Goal: Task Accomplishment & Management: Manage account settings

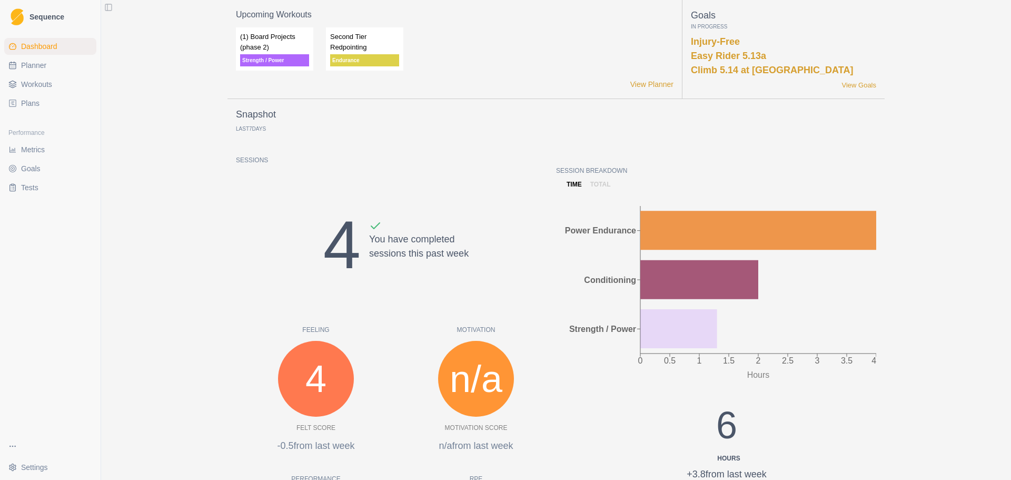
click at [43, 64] on span "Planner" at bounding box center [33, 65] width 25 height 11
select select "month"
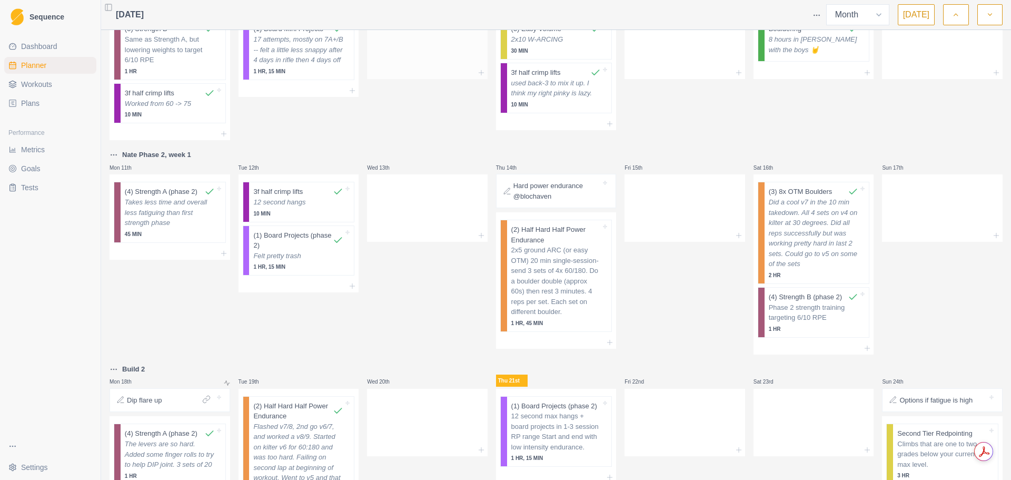
scroll to position [355, 0]
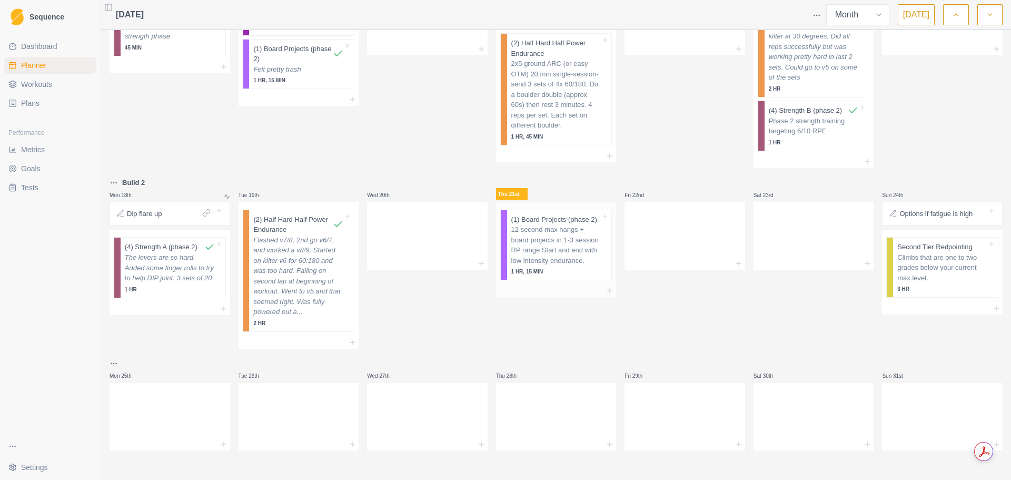
click at [534, 239] on p "12 second max hangs + board projects in 1-3 session RP range Start and end with…" at bounding box center [556, 244] width 90 height 41
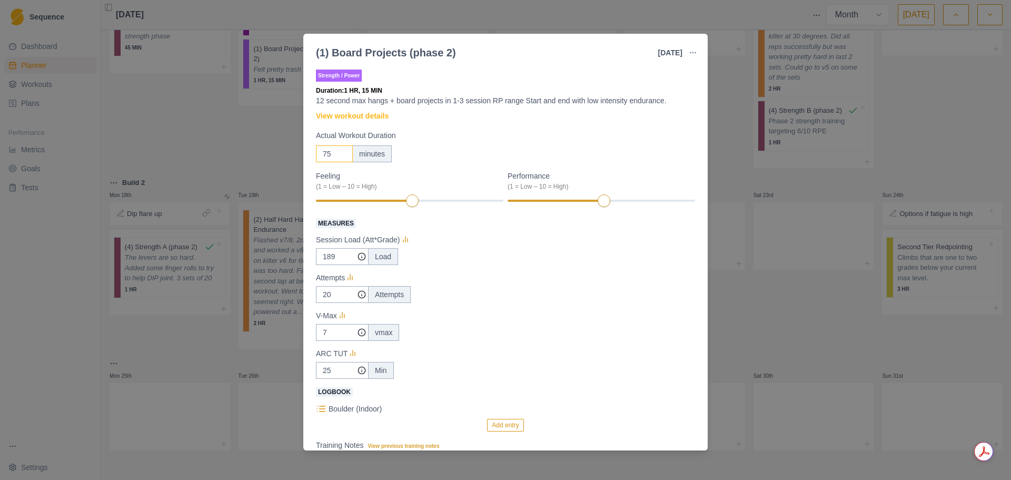
drag, startPoint x: 332, startPoint y: 152, endPoint x: 310, endPoint y: 152, distance: 21.6
click at [310, 152] on div "Strength / Power Duration: 1 HR, 15 MIN 12 second max hangs + board projects in…" at bounding box center [505, 256] width 405 height 387
type input "1"
click at [367, 201] on div at bounding box center [347, 201] width 63 height 2
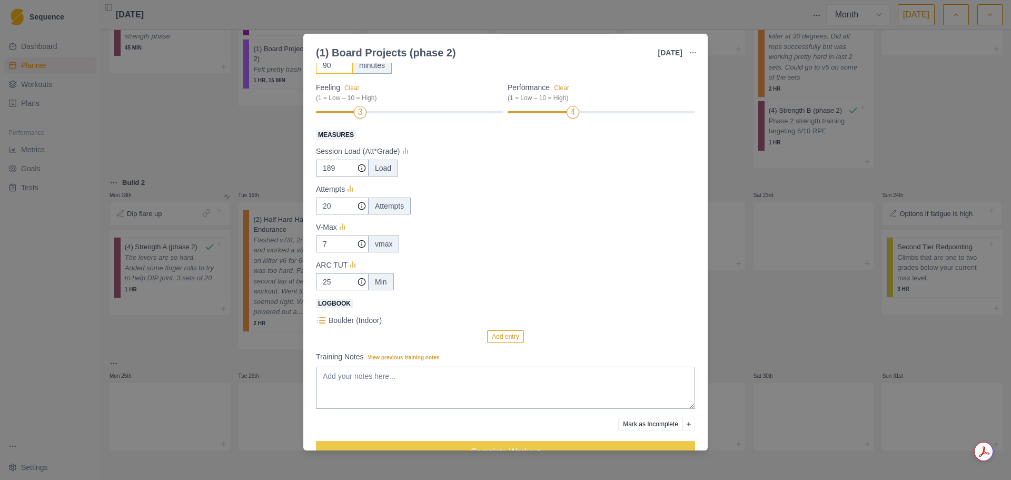
scroll to position [115, 0]
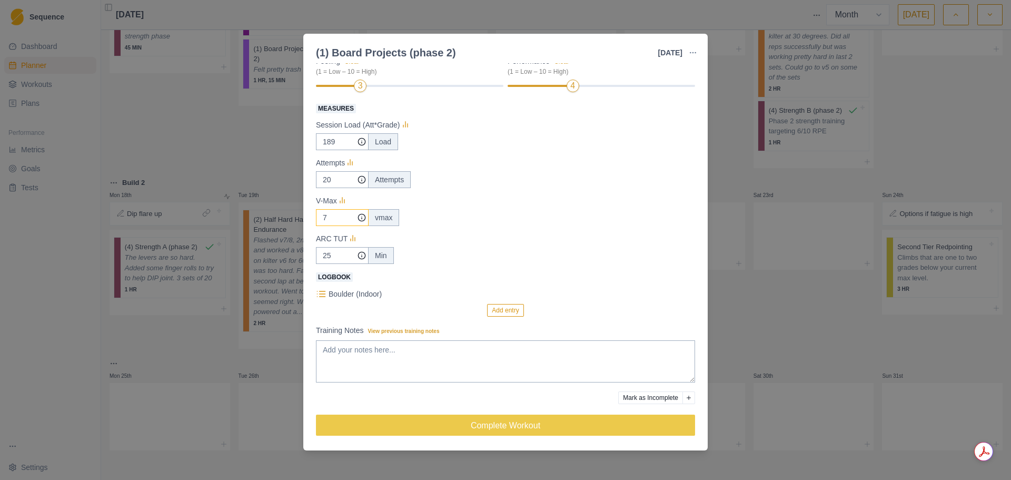
type input "90"
click at [339, 150] on input "7" at bounding box center [342, 141] width 53 height 17
type input "9"
click at [333, 150] on input "20" at bounding box center [342, 141] width 53 height 17
type input "2"
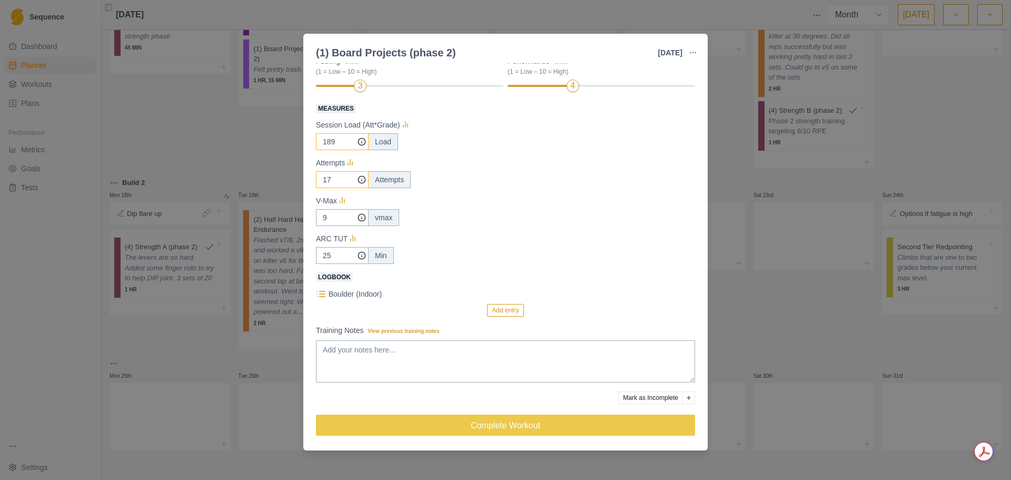
type input "17"
drag, startPoint x: 337, startPoint y: 141, endPoint x: 309, endPoint y: 140, distance: 28.0
click at [309, 140] on div "Strength / Power Duration: 1 HR, 30 MIN 12 second max hangs + board projects in…" at bounding box center [505, 256] width 405 height 387
type input "2"
type input "119"
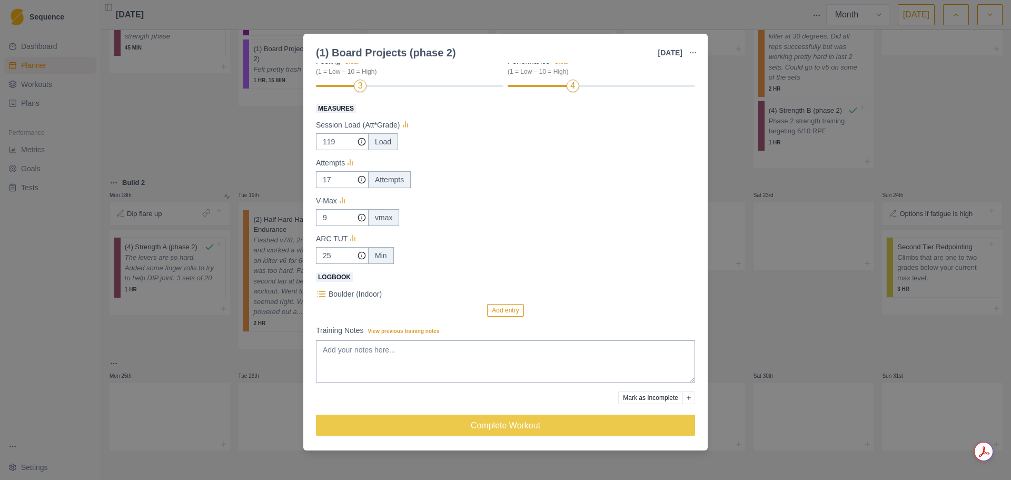
click at [495, 309] on button "Add entry" at bounding box center [505, 310] width 36 height 13
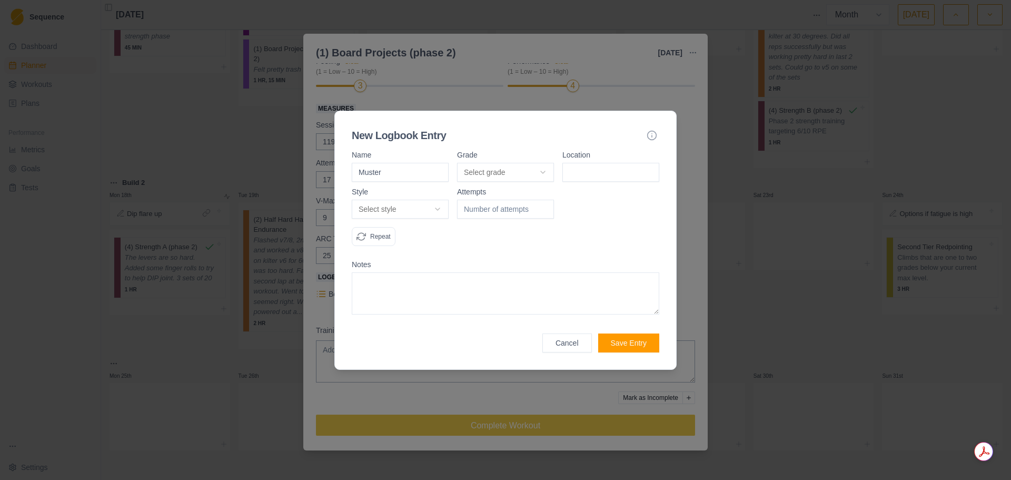
type input "Muster"
select select "a0ce1d2e-fa64-4823-a874-61899be556c8"
type input "m"
type input "M"
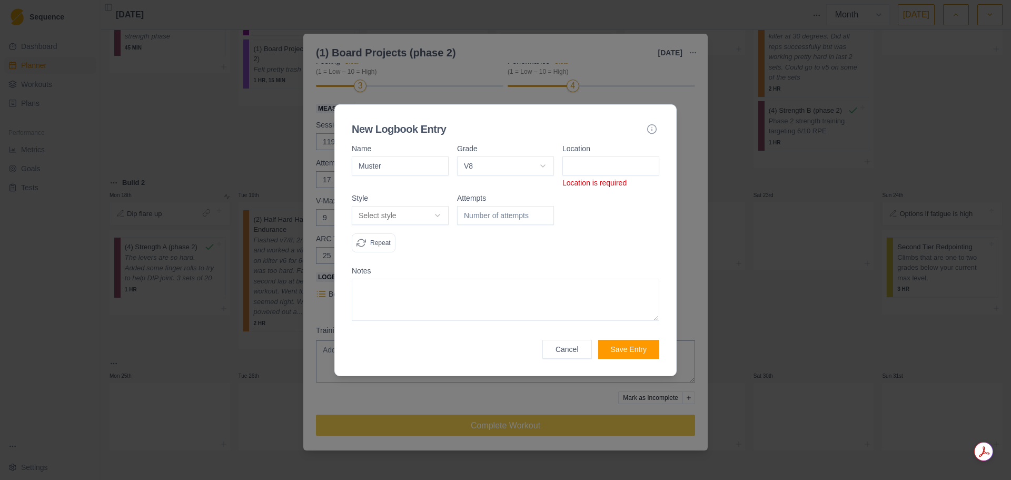
click at [623, 165] on input at bounding box center [611, 165] width 97 height 19
click at [622, 166] on input at bounding box center [611, 165] width 97 height 19
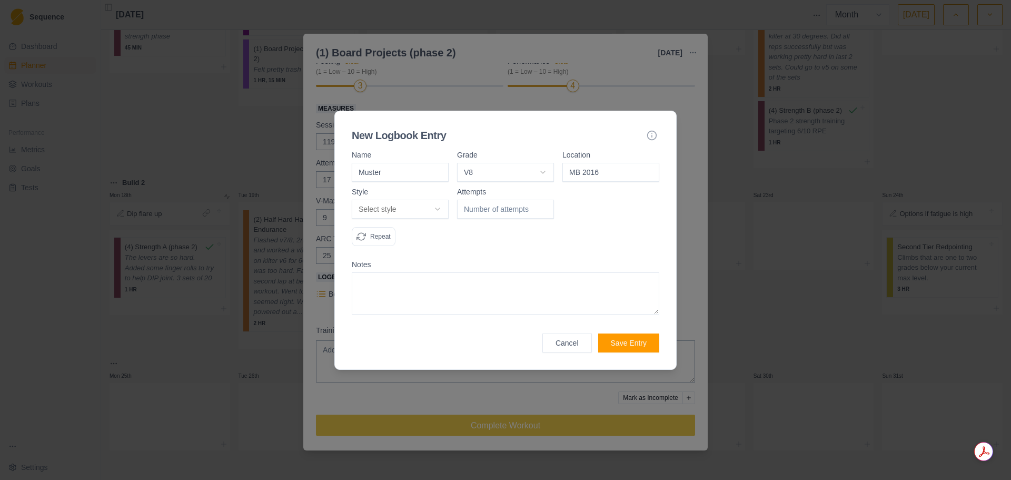
type input "MB 2016"
click at [439, 208] on body "Sequence Dashboard Planner Workouts Plans Performance Metrics Goals Tests Setti…" at bounding box center [505, 240] width 1011 height 480
click at [425, 214] on body "Sequence Dashboard Planner Workouts Plans Performance Metrics Goals Tests Setti…" at bounding box center [505, 240] width 1011 height 480
select select "attempt"
click at [490, 213] on input "number" at bounding box center [505, 209] width 97 height 19
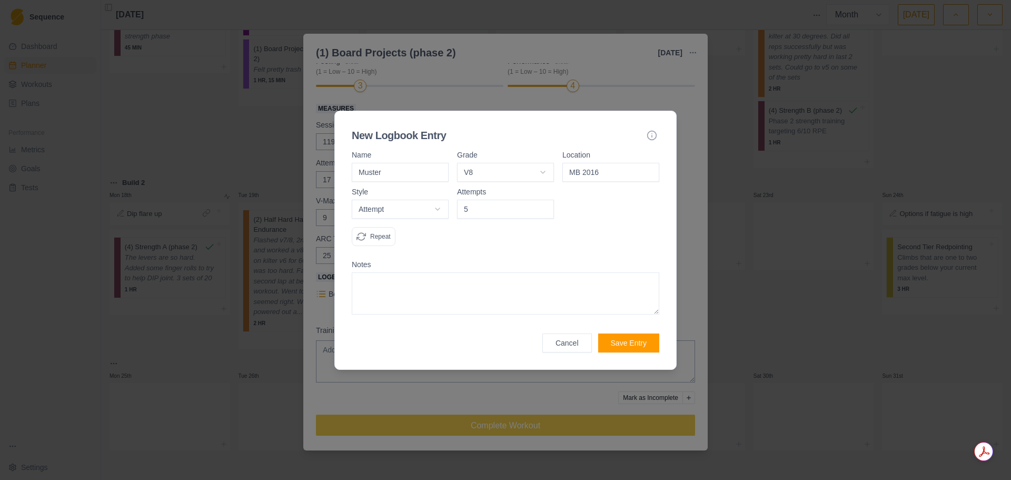
type input "5"
click at [537, 171] on body "Sequence Dashboard Planner Workouts Plans Performance Metrics Goals Tests Setti…" at bounding box center [505, 240] width 1011 height 480
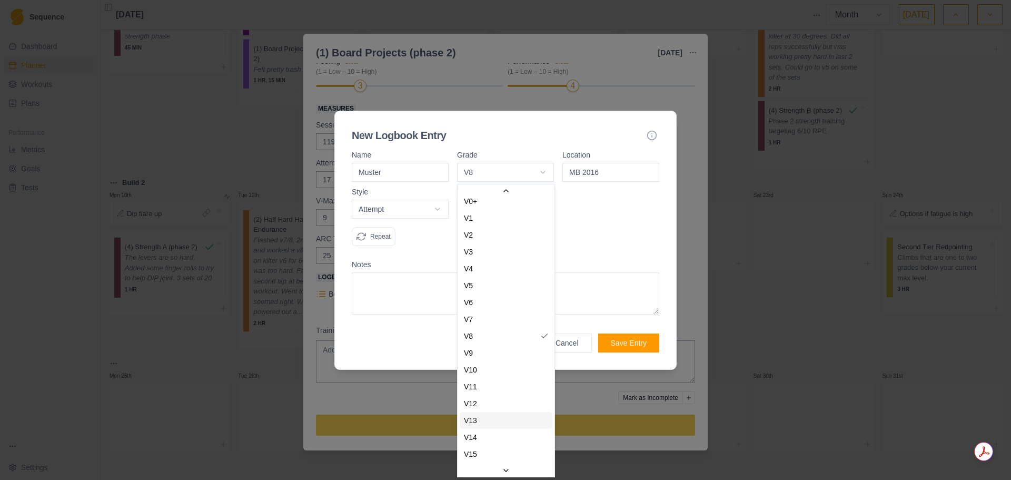
scroll to position [45, 0]
select select "895cde2f-6885-4491-956b-1574119bc83e"
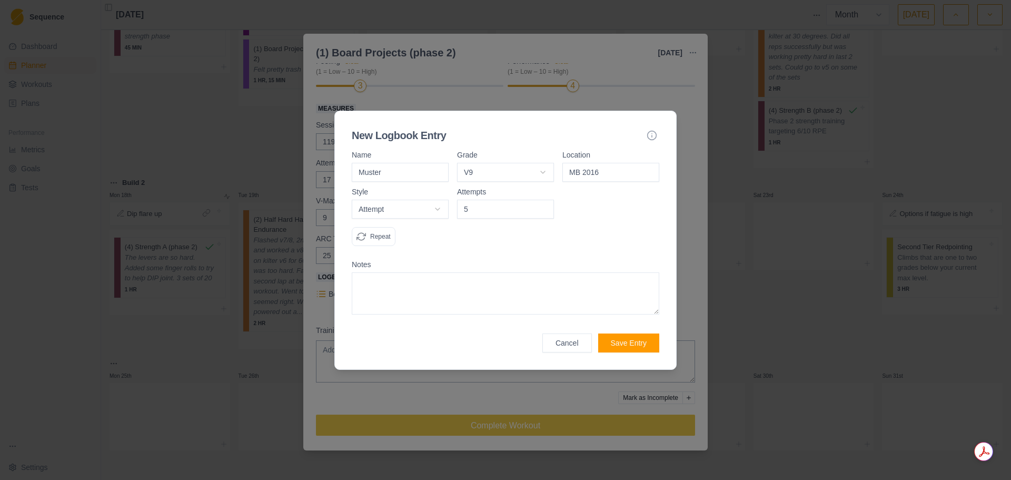
click at [474, 283] on textarea at bounding box center [506, 293] width 308 height 42
type textarea "Pretty cool problem with deep lockoff (going up RH). Did all the moves except b…"
click at [627, 342] on button "Save Entry" at bounding box center [628, 342] width 61 height 19
click at [629, 341] on button "Save Entry" at bounding box center [628, 342] width 61 height 19
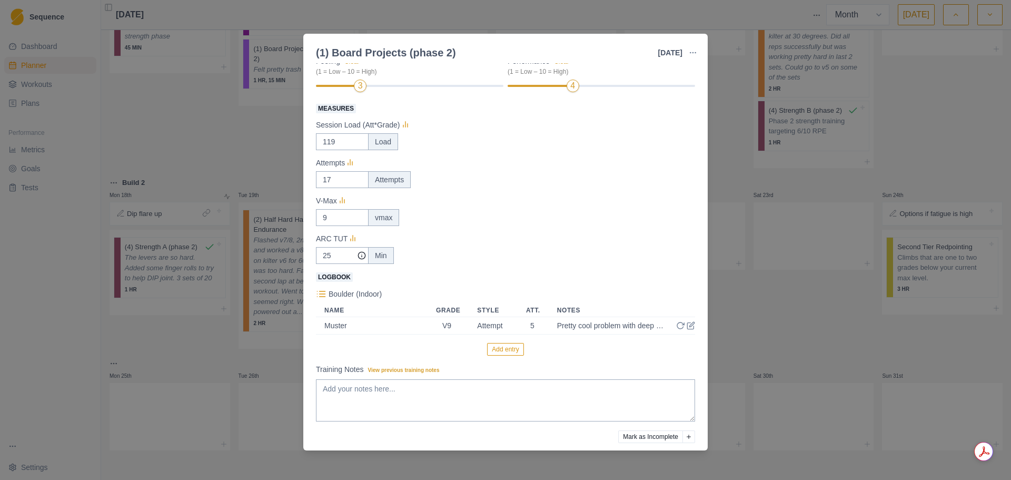
click at [510, 350] on button "Add entry" at bounding box center [505, 349] width 36 height 13
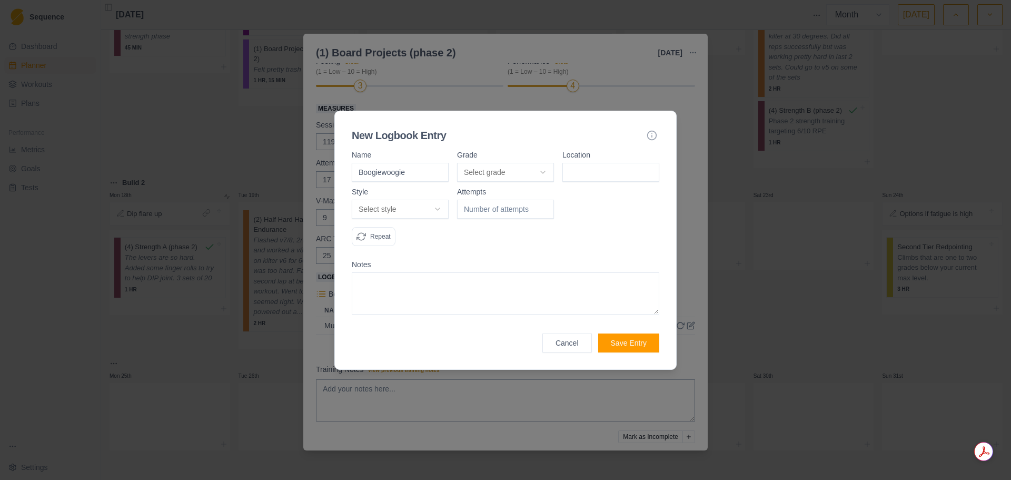
type input "Boogiewoogie"
select select "a0ce1d2e-fa64-4823-a874-61899be556c8"
type input "MB 2016"
select select "attempt"
type input "5"
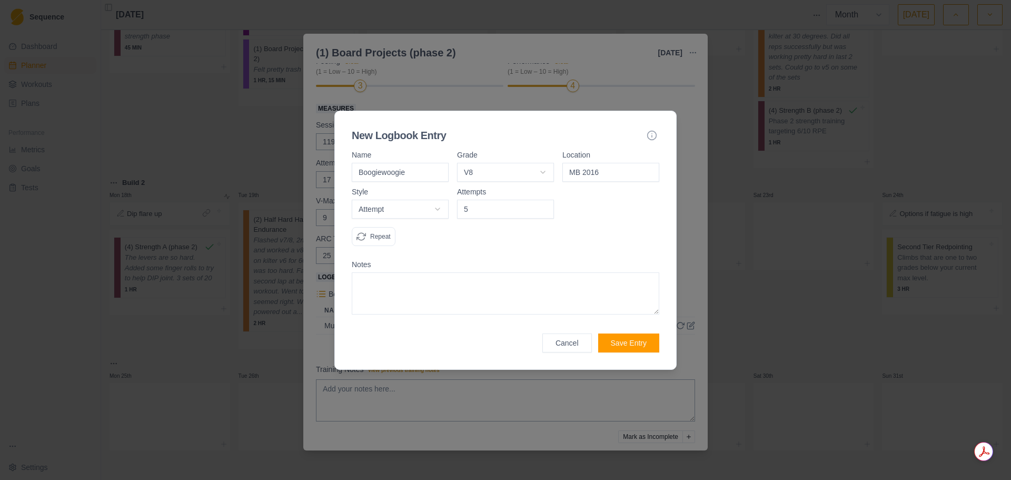
click at [485, 283] on textarea at bounding box center [506, 293] width 308 height 42
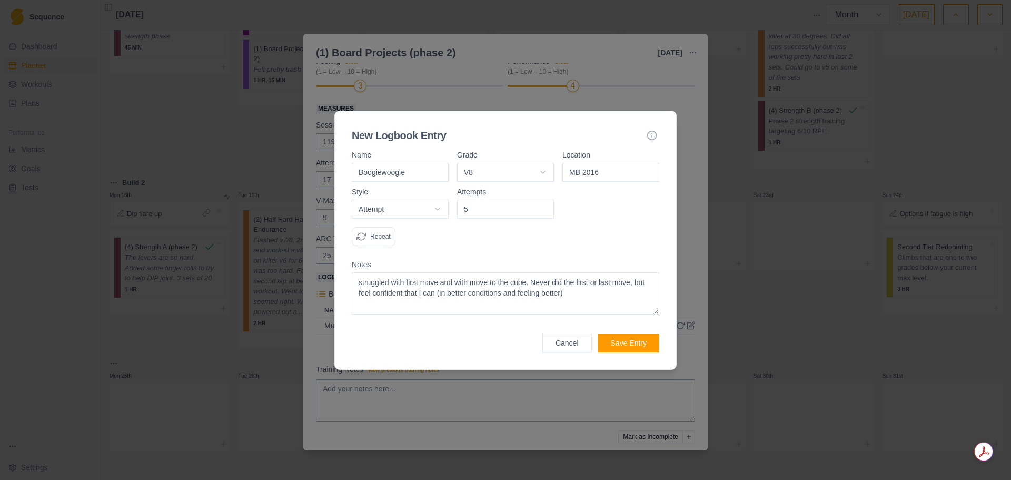
type textarea "struggled with first move and with move to the cube. Never did the first or las…"
click at [644, 342] on button "Save Entry" at bounding box center [628, 342] width 61 height 19
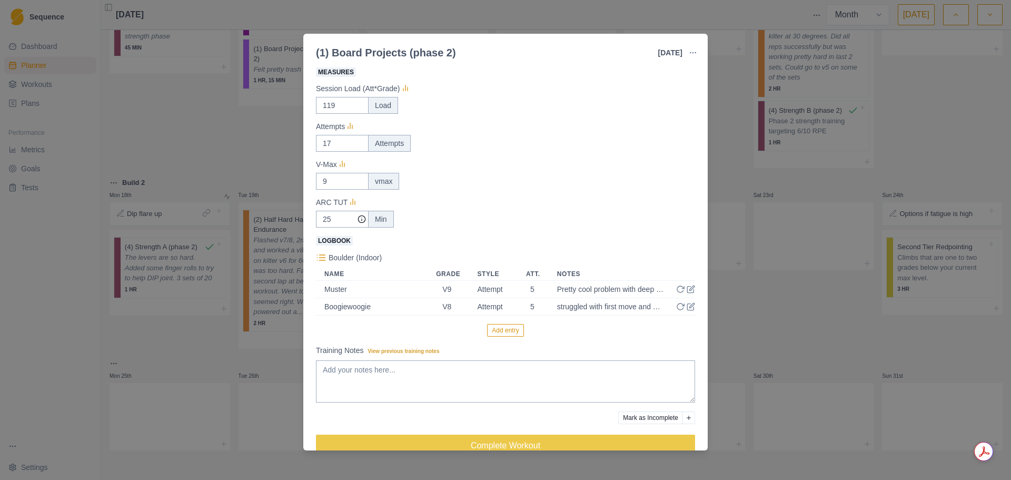
scroll to position [168, 0]
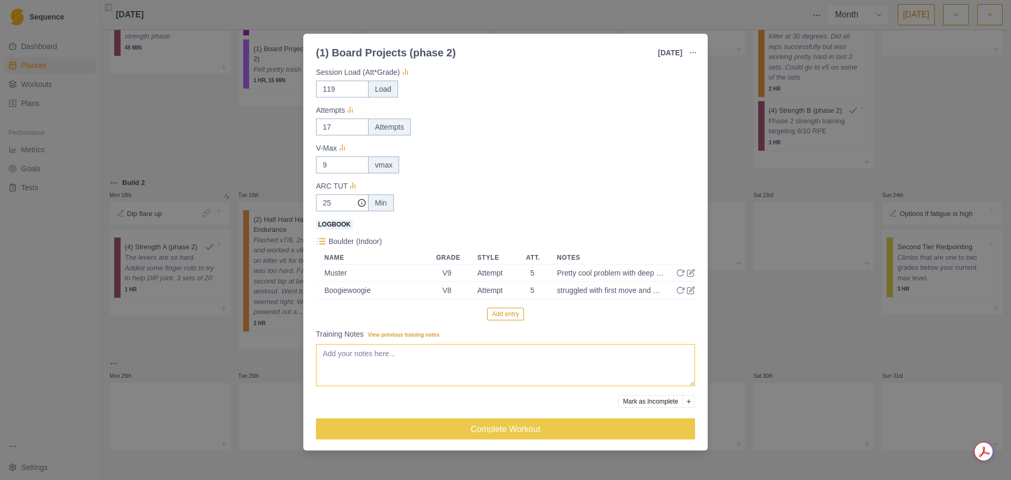
click at [517, 358] on textarea "Training Notes View previous training notes" at bounding box center [505, 365] width 379 height 42
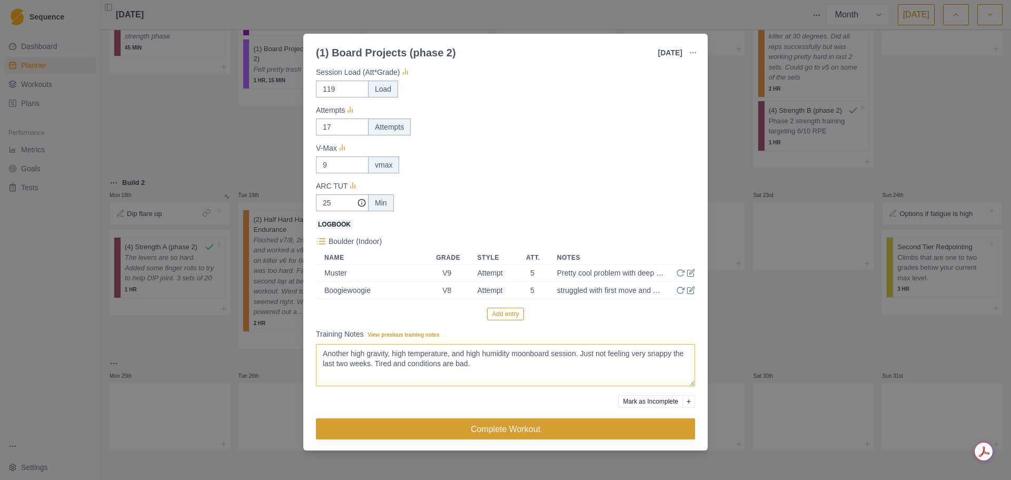
type textarea "Another high gravity, high temperature, and high humidity moonboard session. Ju…"
click at [507, 427] on button "Complete Workout" at bounding box center [505, 428] width 379 height 21
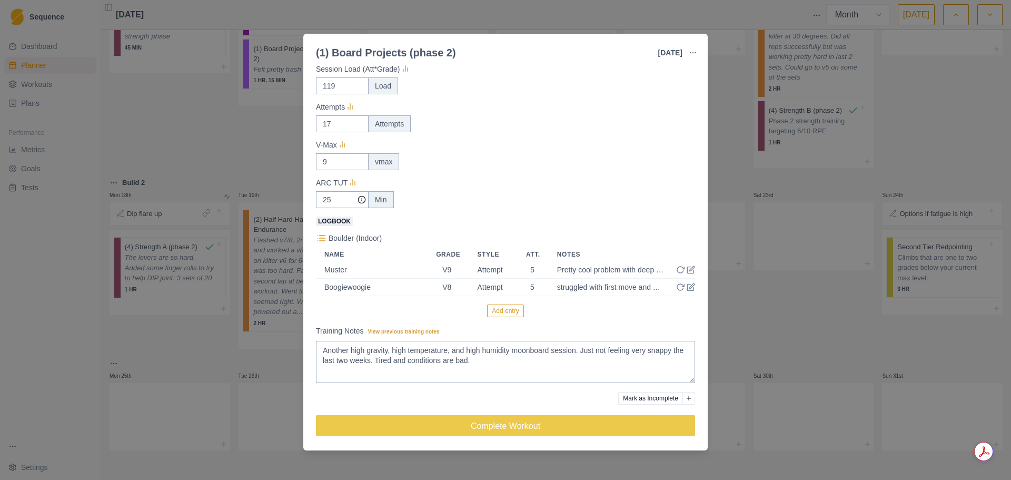
scroll to position [171, 0]
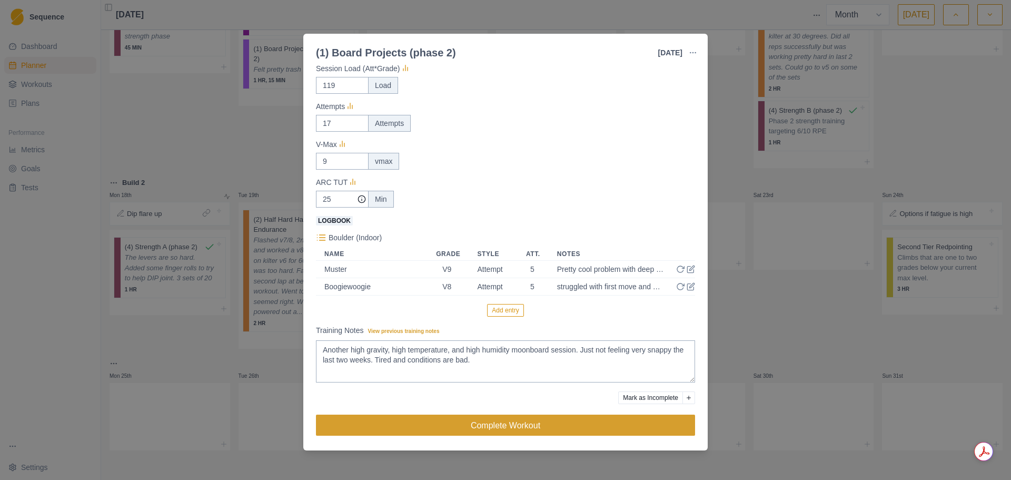
click at [539, 421] on button "Complete Workout" at bounding box center [505, 425] width 379 height 21
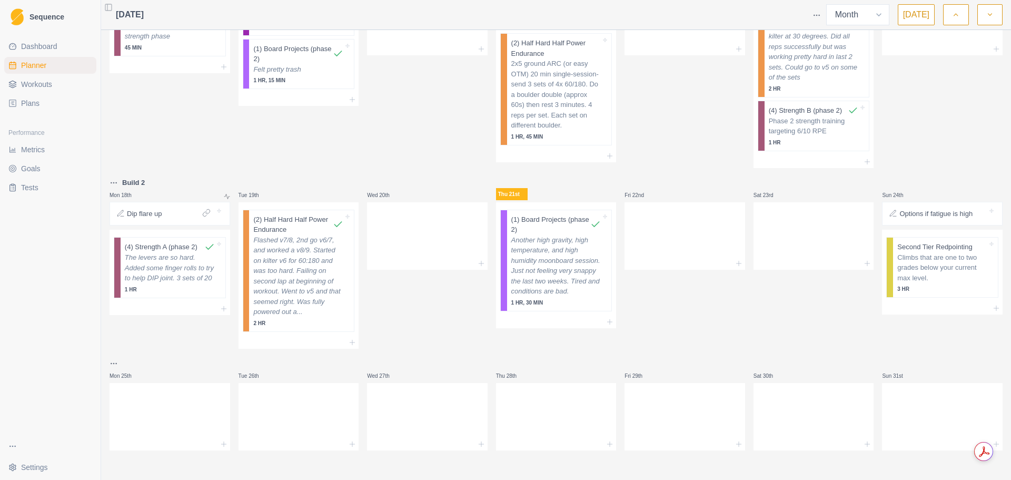
scroll to position [0, 0]
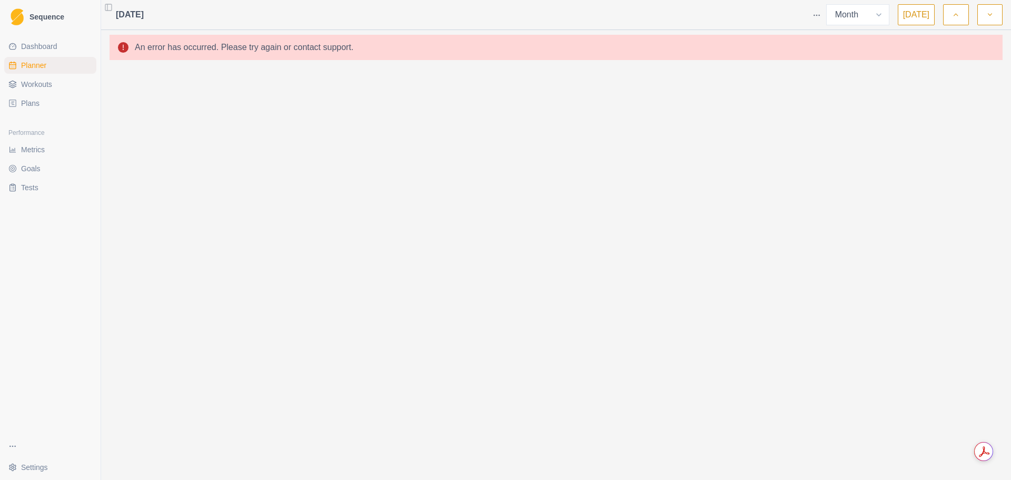
click at [44, 44] on span "Dashboard" at bounding box center [39, 46] width 36 height 11
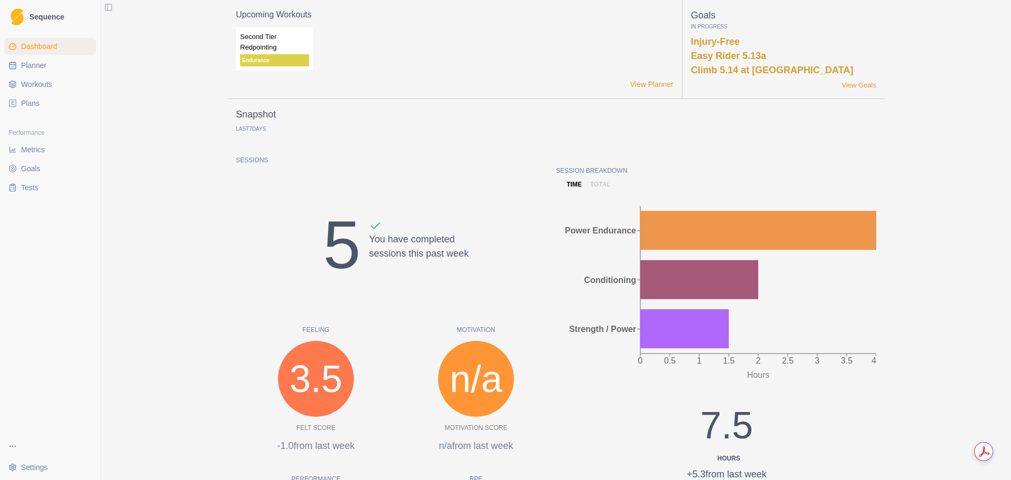
click at [28, 63] on span "Planner" at bounding box center [33, 65] width 25 height 11
select select "month"
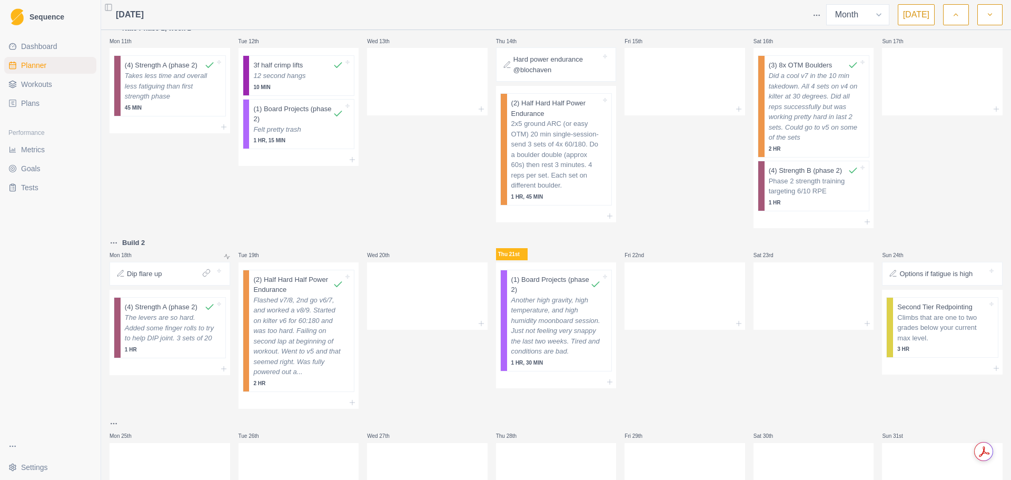
scroll to position [355, 0]
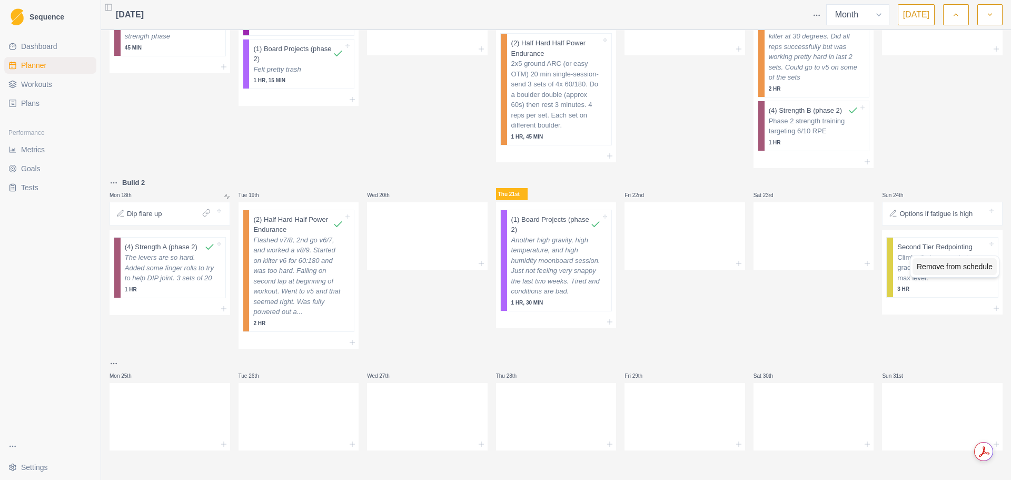
click at [931, 267] on div "Remove from schedule" at bounding box center [955, 266] width 84 height 17
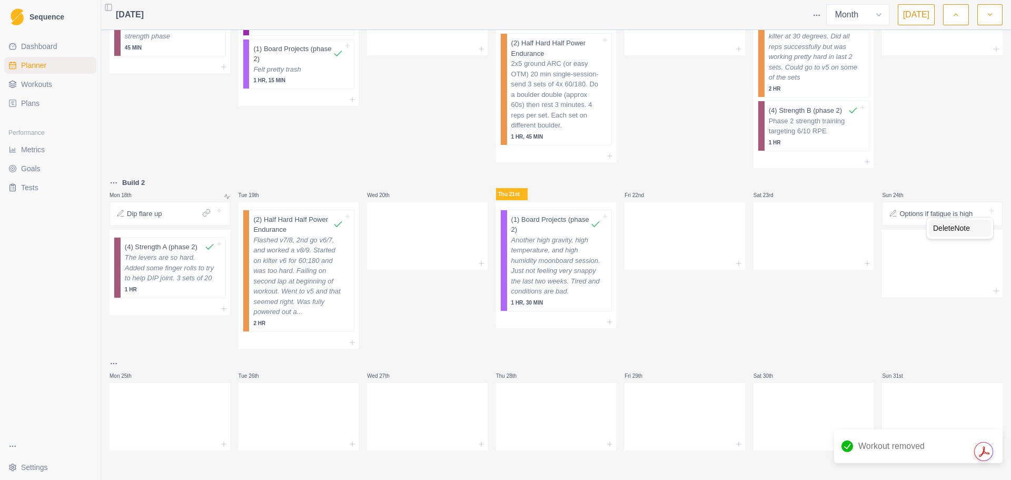
click at [934, 227] on div "Delete Note" at bounding box center [960, 228] width 62 height 17
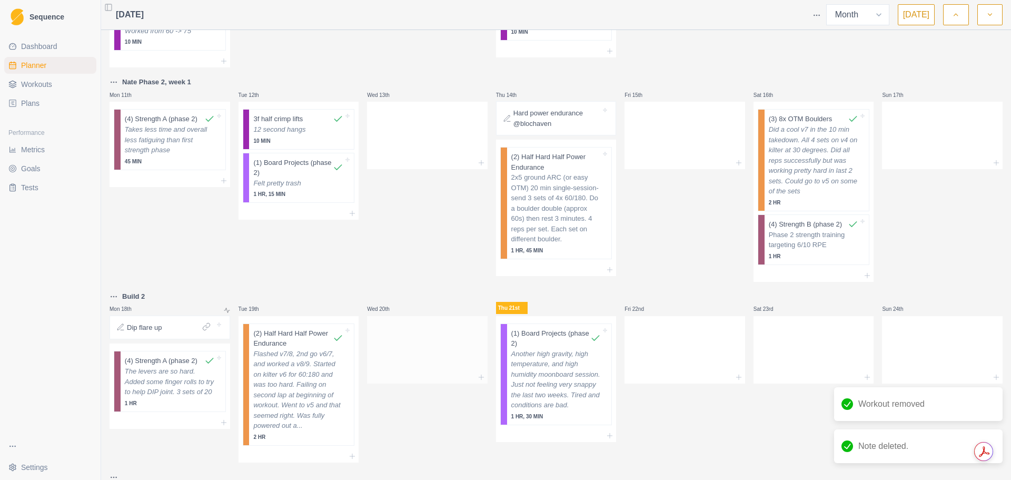
scroll to position [196, 0]
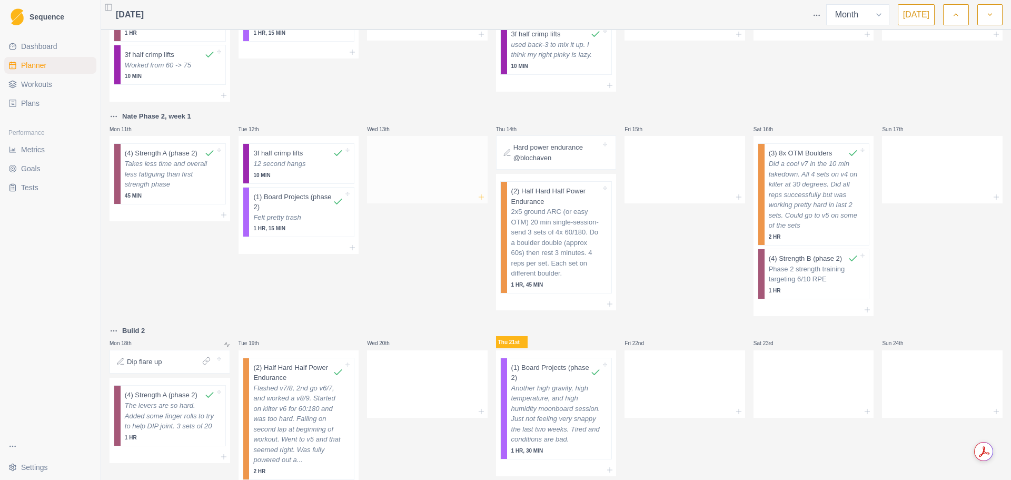
click at [481, 199] on line at bounding box center [481, 196] width 0 height 5
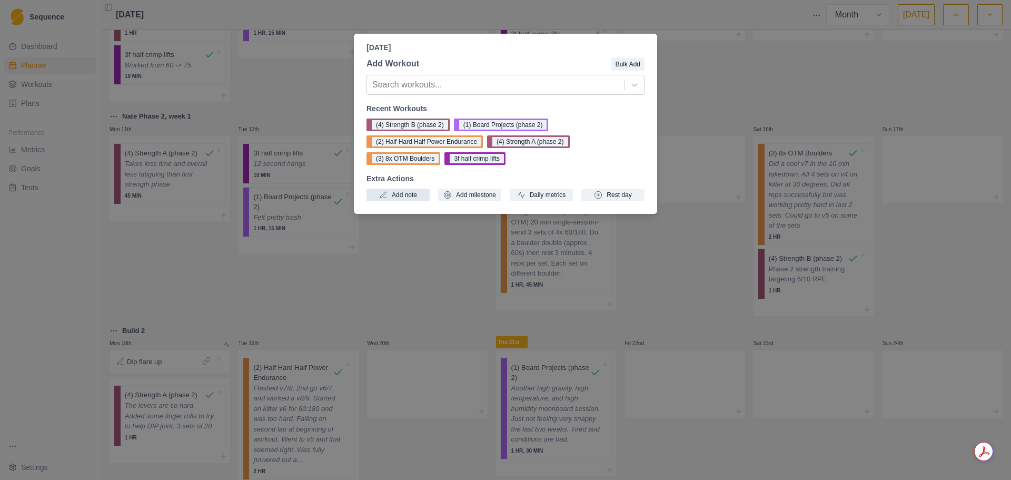
click at [413, 194] on button "Add note" at bounding box center [398, 195] width 63 height 13
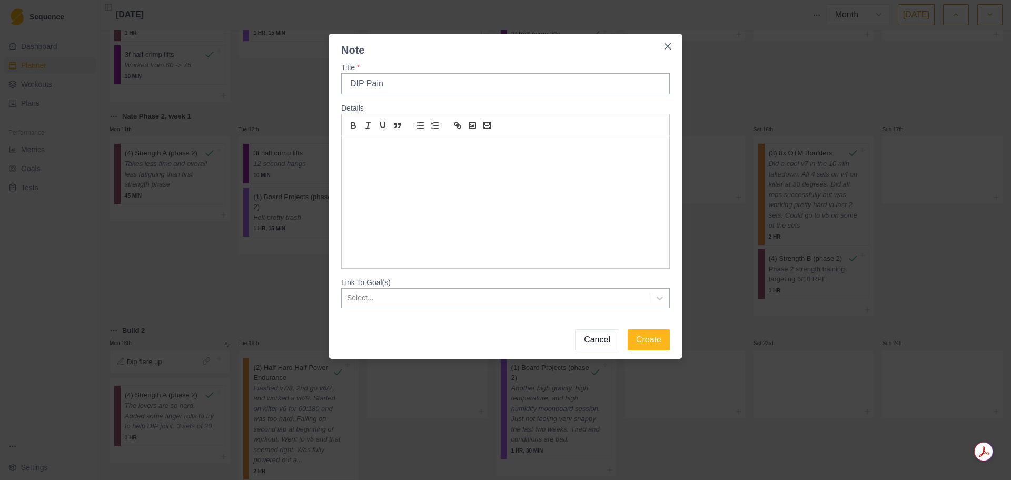
type input "DIP Pain"
click at [448, 299] on div at bounding box center [496, 297] width 298 height 13
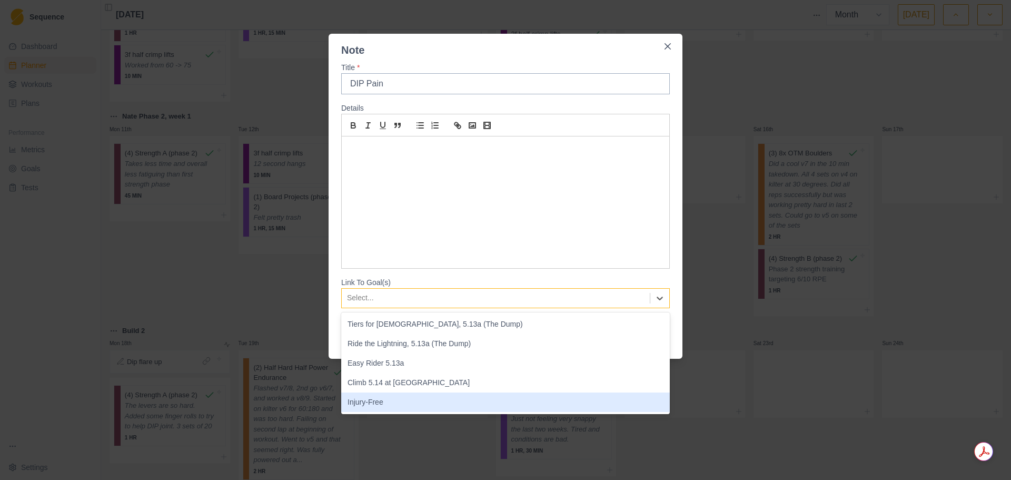
click at [428, 399] on div "Injury-Free" at bounding box center [505, 401] width 329 height 19
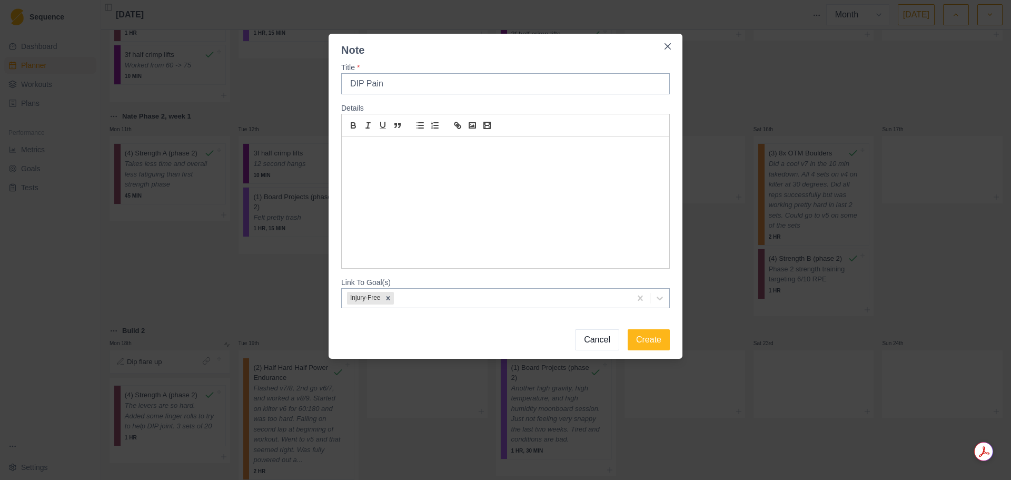
click at [402, 182] on div at bounding box center [506, 202] width 328 height 132
click at [525, 146] on p "A few weeks ago (before Rifle) I slipped a heel while climbing at the gym and" at bounding box center [506, 149] width 312 height 12
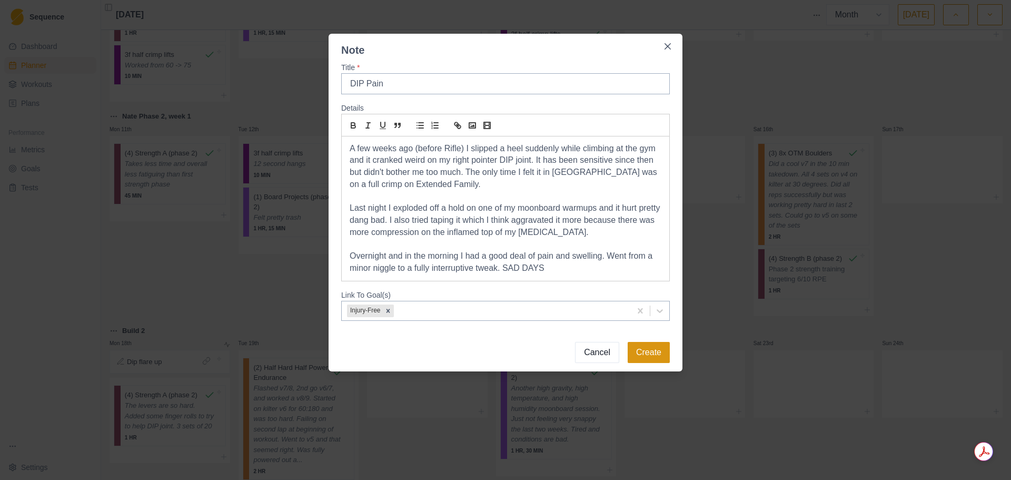
click at [658, 350] on button "Create" at bounding box center [649, 352] width 42 height 21
click at [645, 354] on button "Create" at bounding box center [649, 352] width 42 height 21
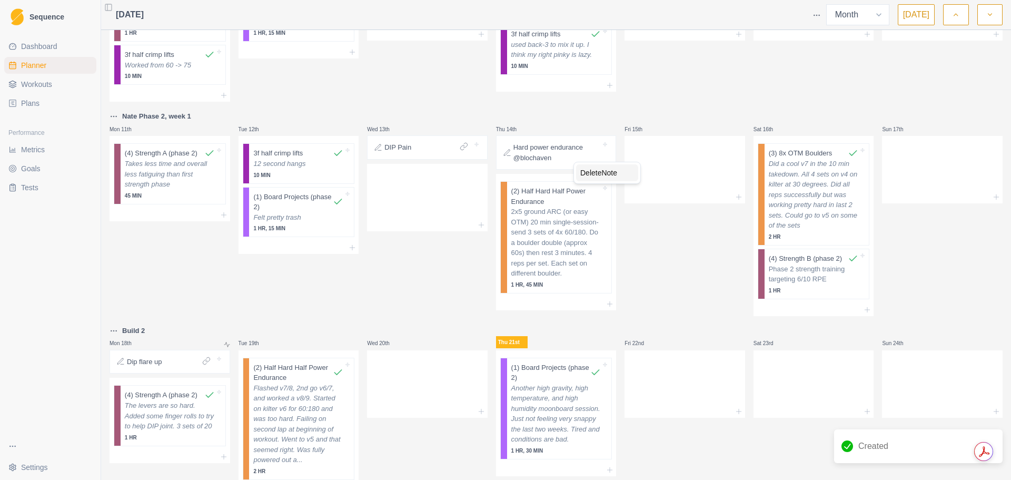
click at [587, 170] on div "Delete Note" at bounding box center [607, 172] width 62 height 17
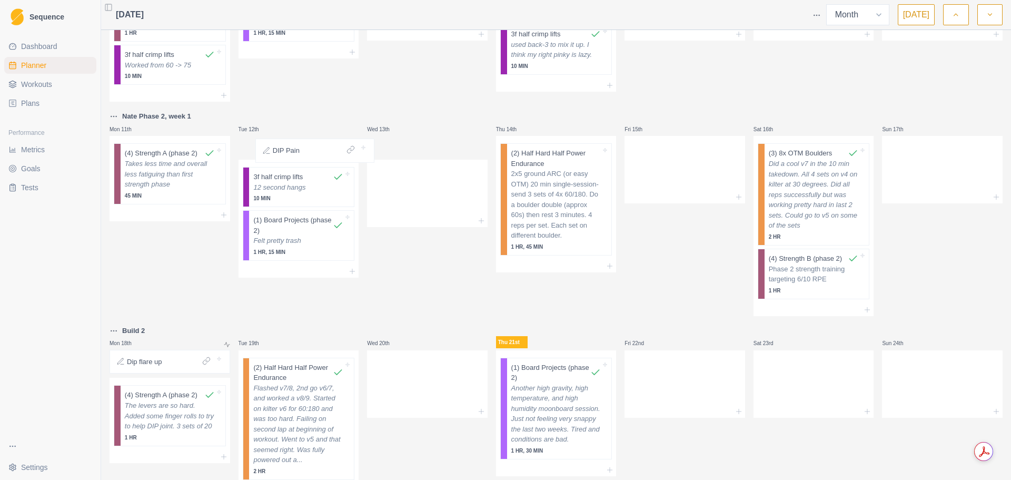
drag, startPoint x: 414, startPoint y: 160, endPoint x: 301, endPoint y: 153, distance: 112.9
click at [301, 153] on div "Rifle + Rest Mon 28th Route Climbing (Outdoor) Generic outdoor route climbing 2…" at bounding box center [556, 218] width 893 height 760
drag, startPoint x: 286, startPoint y: 160, endPoint x: 381, endPoint y: 160, distance: 95.3
click at [381, 160] on div "Rifle + Rest Mon 28th Route Climbing (Outdoor) Generic outdoor route climbing 2…" at bounding box center [556, 218] width 893 height 760
click at [411, 153] on div at bounding box center [434, 147] width 46 height 11
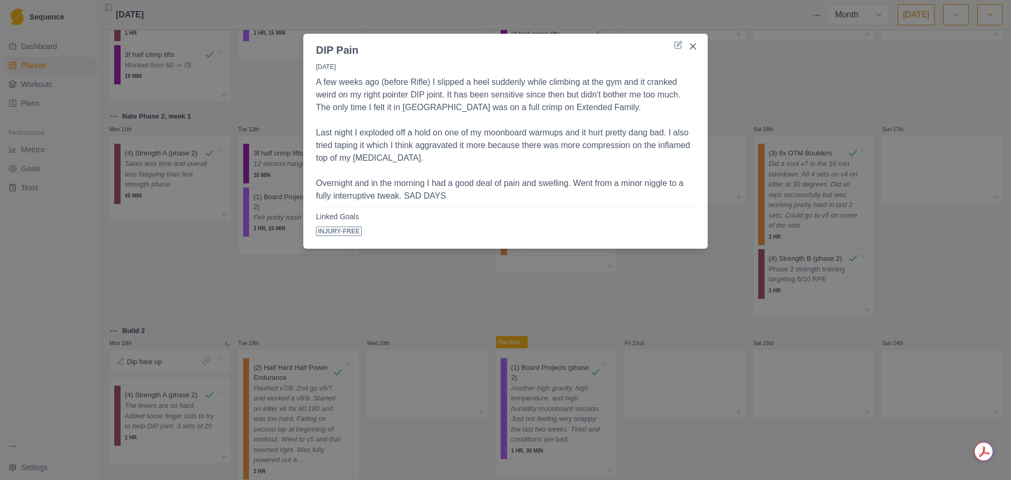
click at [684, 44] on header "DIP Pain" at bounding box center [505, 46] width 405 height 24
click at [682, 44] on icon at bounding box center [678, 45] width 8 height 8
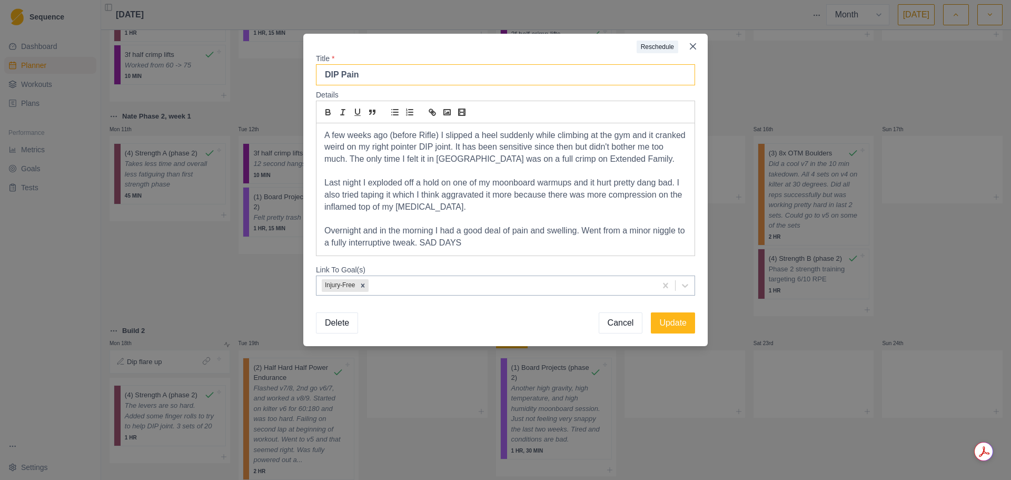
click at [471, 78] on input "DIP Pain" at bounding box center [505, 74] width 379 height 21
type input "DIP Pain Follow-up"
click at [682, 320] on button "Update" at bounding box center [673, 322] width 44 height 21
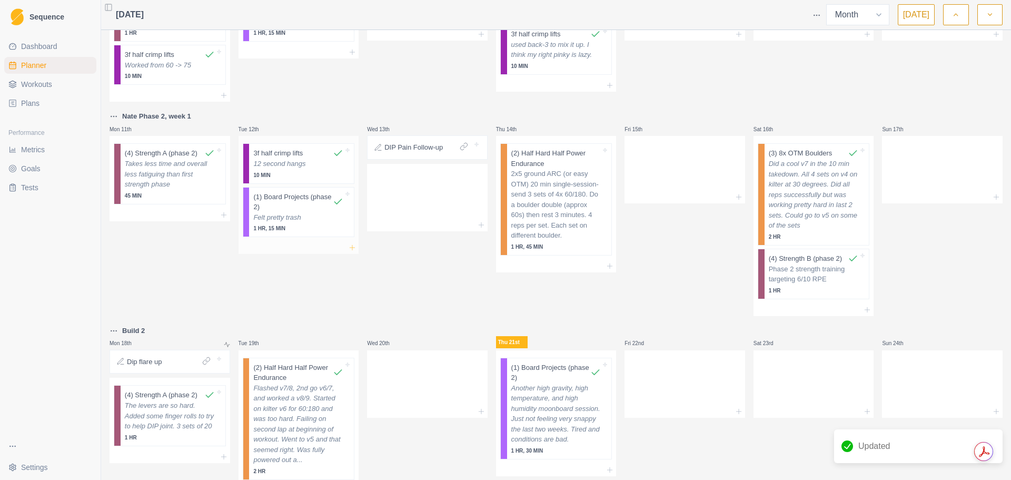
click at [352, 252] on icon at bounding box center [352, 247] width 8 height 8
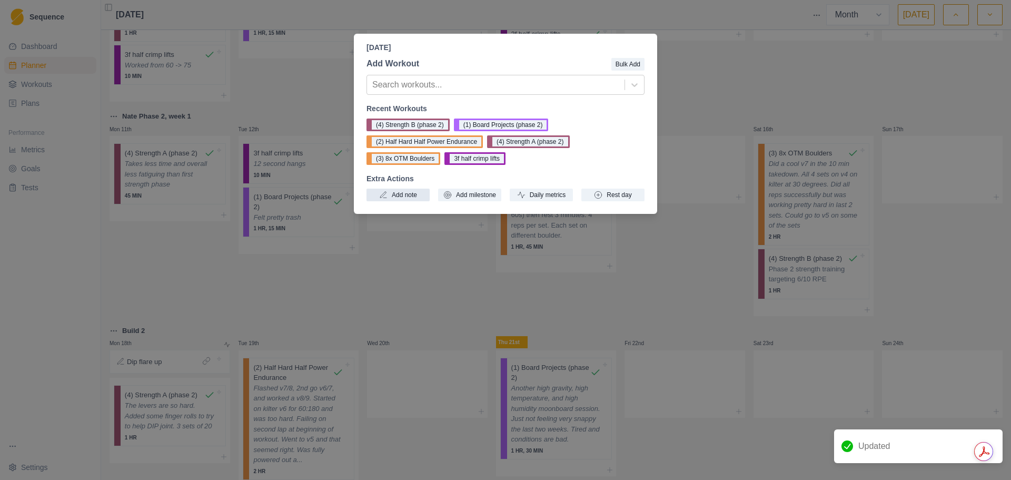
click at [406, 197] on button "Add note" at bounding box center [398, 195] width 63 height 13
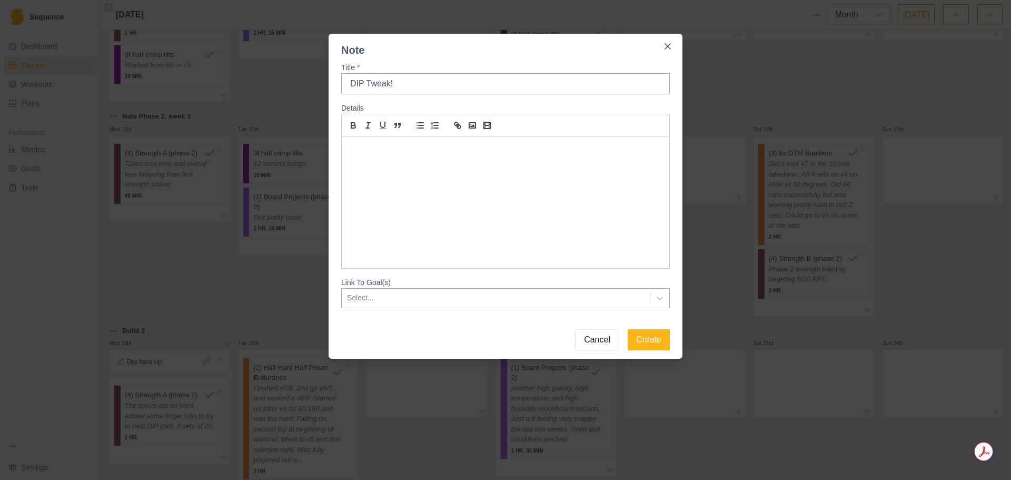
type input "DIP Tweak!"
click at [424, 297] on div at bounding box center [496, 297] width 298 height 13
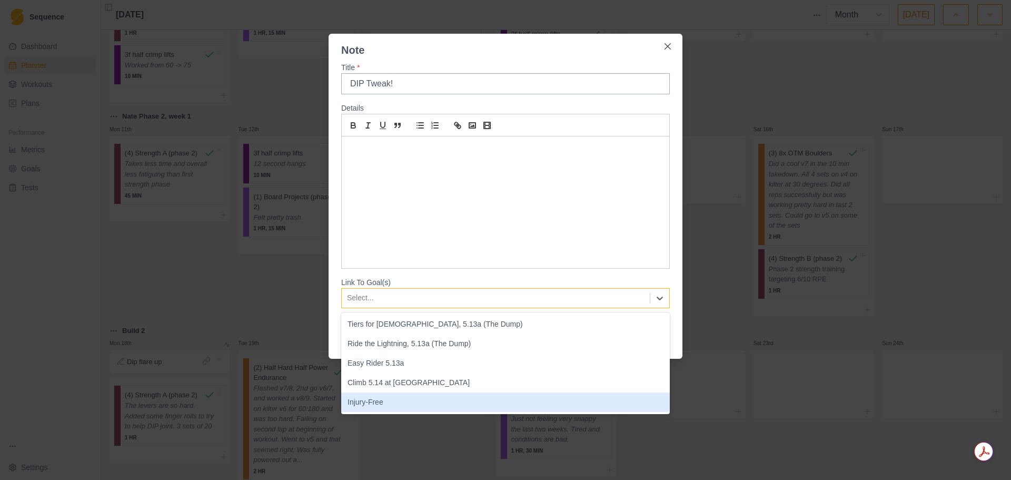
click at [417, 399] on div "Injury-Free" at bounding box center [505, 401] width 329 height 19
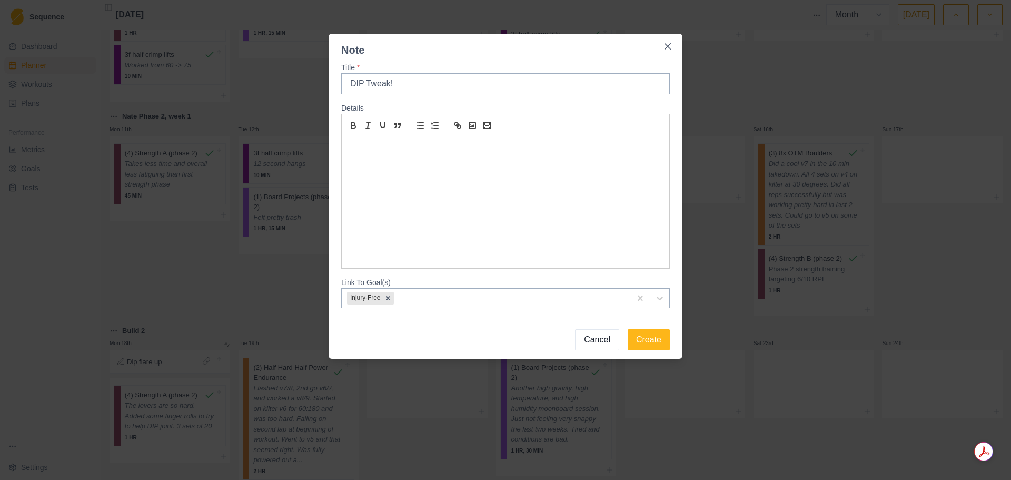
click at [523, 203] on div at bounding box center [506, 202] width 328 height 132
click at [656, 345] on button "Create" at bounding box center [649, 339] width 42 height 21
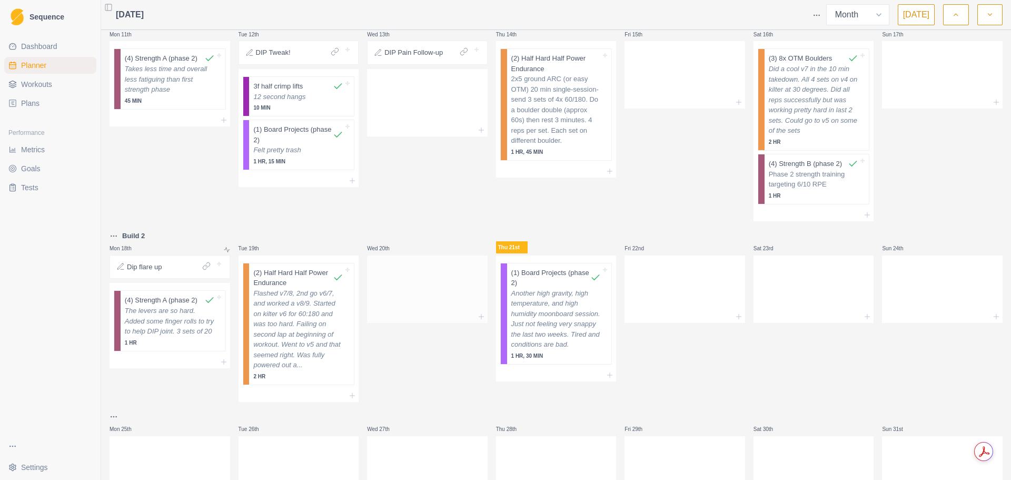
scroll to position [302, 0]
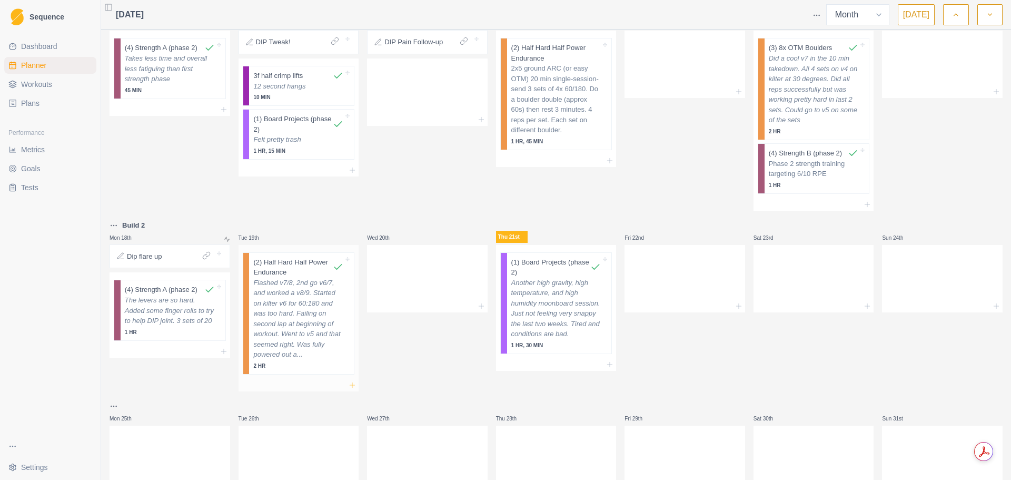
click at [350, 389] on icon at bounding box center [352, 385] width 8 height 8
click at [349, 389] on icon at bounding box center [352, 385] width 8 height 8
click at [352, 387] on line at bounding box center [352, 384] width 0 height 5
click at [321, 391] on div at bounding box center [299, 385] width 121 height 13
click at [351, 389] on icon at bounding box center [352, 385] width 8 height 8
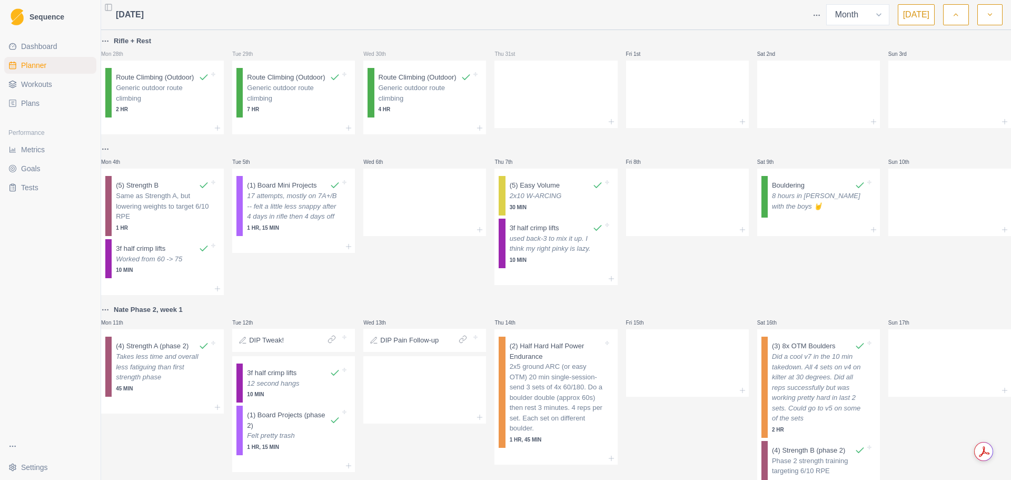
select select "month"
click at [170, 95] on p "Generic outdoor route climbing" at bounding box center [162, 93] width 93 height 21
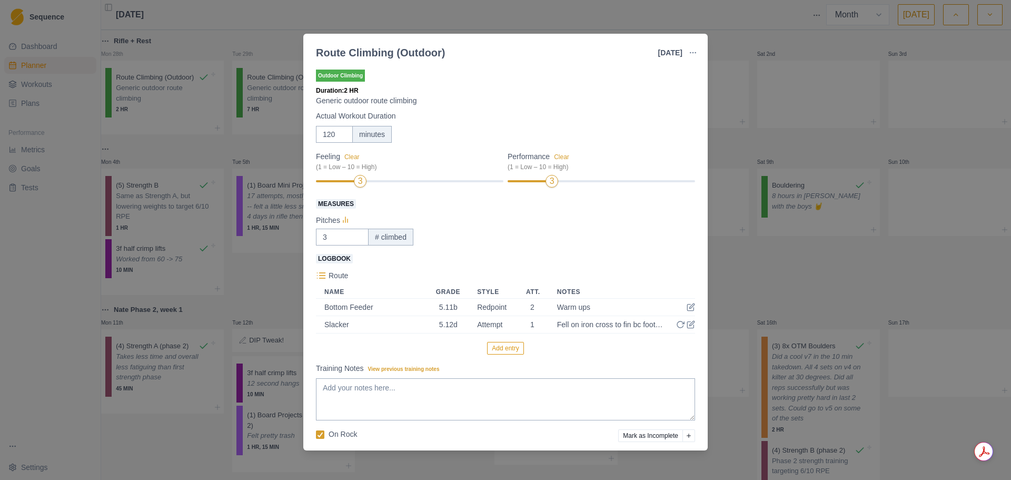
click at [724, 201] on div "Route Climbing (Outdoor) 28 Jul 2025 Link To Goal View Workout Metrics Edit Ori…" at bounding box center [505, 240] width 1011 height 480
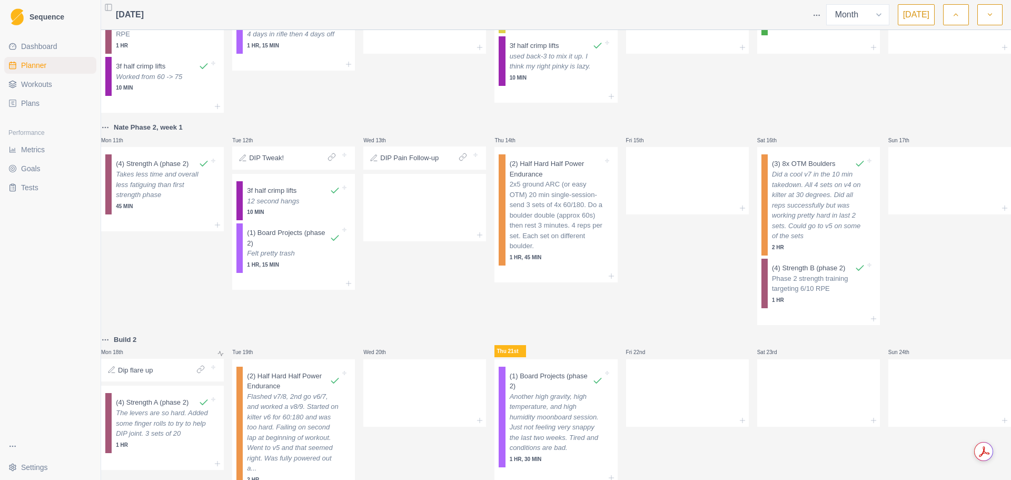
scroll to position [144, 0]
